Goal: Information Seeking & Learning: Learn about a topic

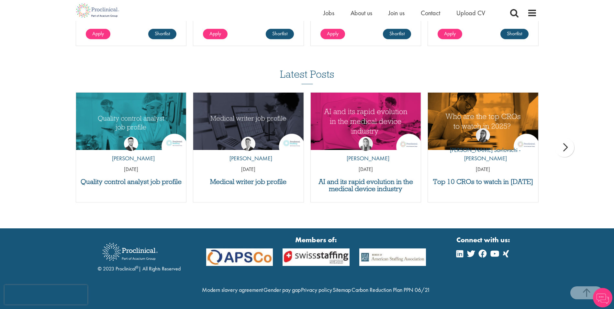
scroll to position [780, 0]
click at [134, 238] on img at bounding box center [130, 251] width 65 height 27
click at [332, 286] on link "Privacy policy" at bounding box center [316, 289] width 31 height 7
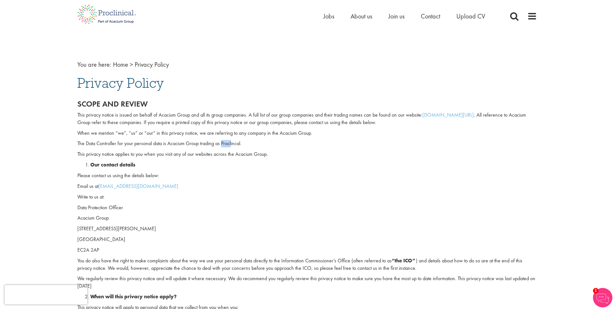
click at [237, 139] on div "Scope and review This privacy notice is issued on behalf of Acacium Group and a…" at bounding box center [306, 242] width 459 height 285
click at [236, 141] on p "The Data Controller for your personal data is Acacium Group trading as Proclinc…" at bounding box center [306, 143] width 459 height 7
copy p "Proclincal"
